Goal: Task Accomplishment & Management: Manage account settings

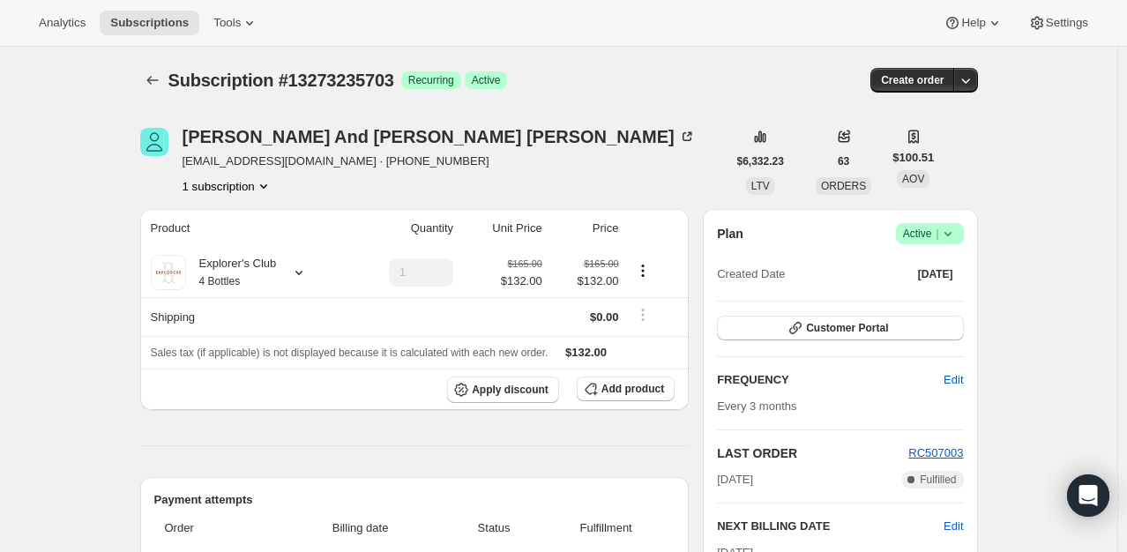
click at [945, 237] on icon at bounding box center [948, 234] width 18 height 18
click at [945, 294] on span "Cancel subscription" at bounding box center [935, 297] width 100 height 13
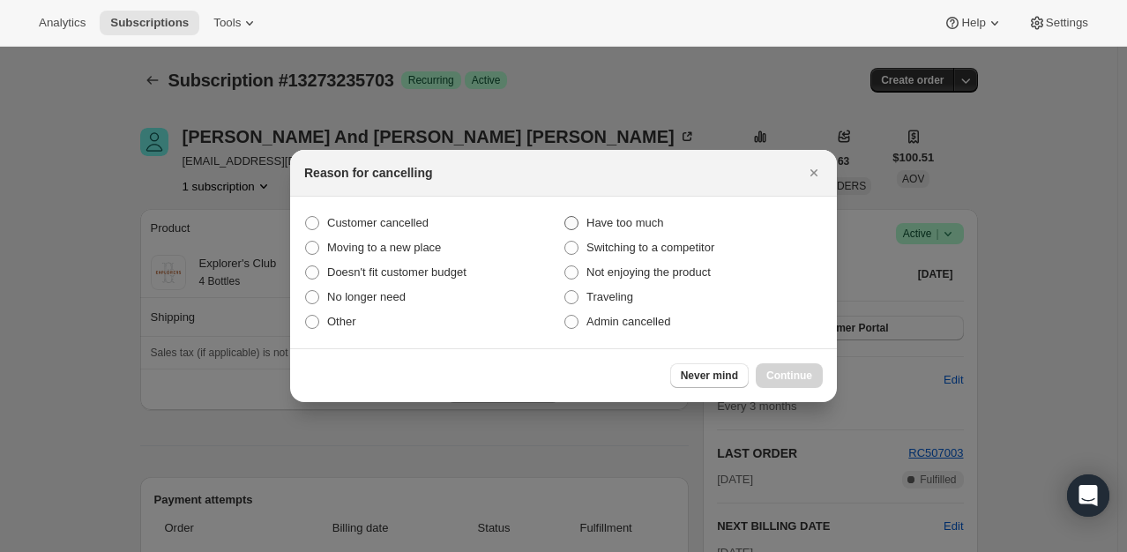
click at [574, 227] on span ":rbh:" at bounding box center [571, 223] width 14 height 14
click at [565, 217] on input "Have too much" at bounding box center [564, 216] width 1 height 1
radio input "true"
click at [790, 370] on span "Continue" at bounding box center [789, 375] width 46 height 14
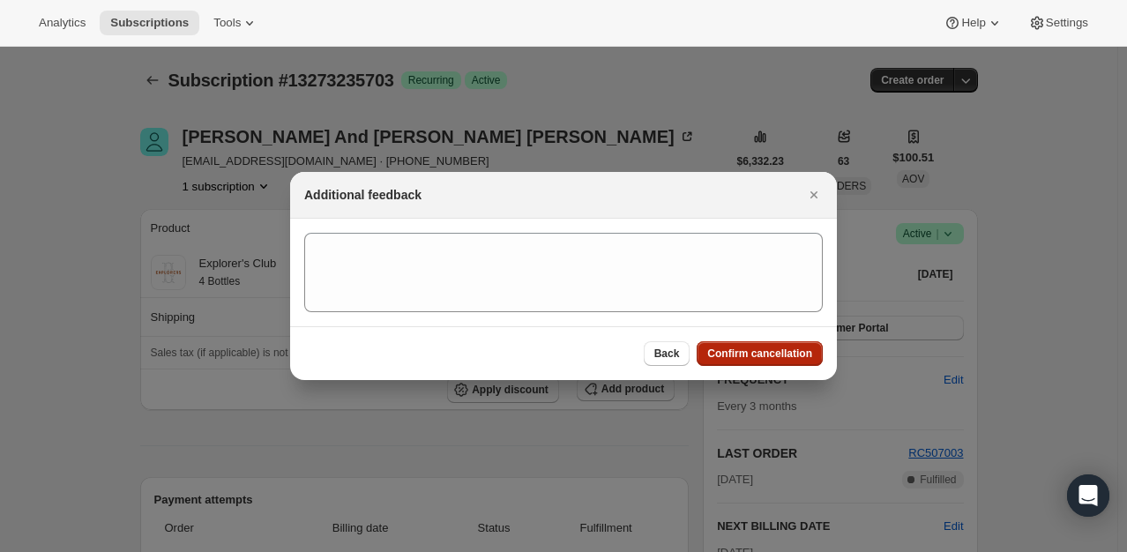
click at [785, 354] on span "Confirm cancellation" at bounding box center [759, 353] width 105 height 14
